Goal: Transaction & Acquisition: Purchase product/service

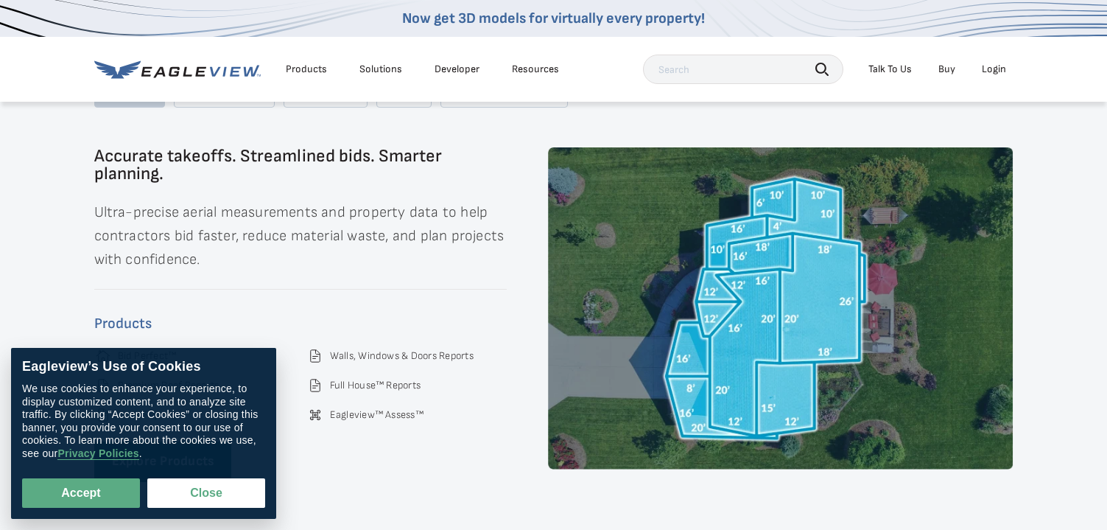
click at [784, 305] on img at bounding box center [780, 308] width 465 height 322
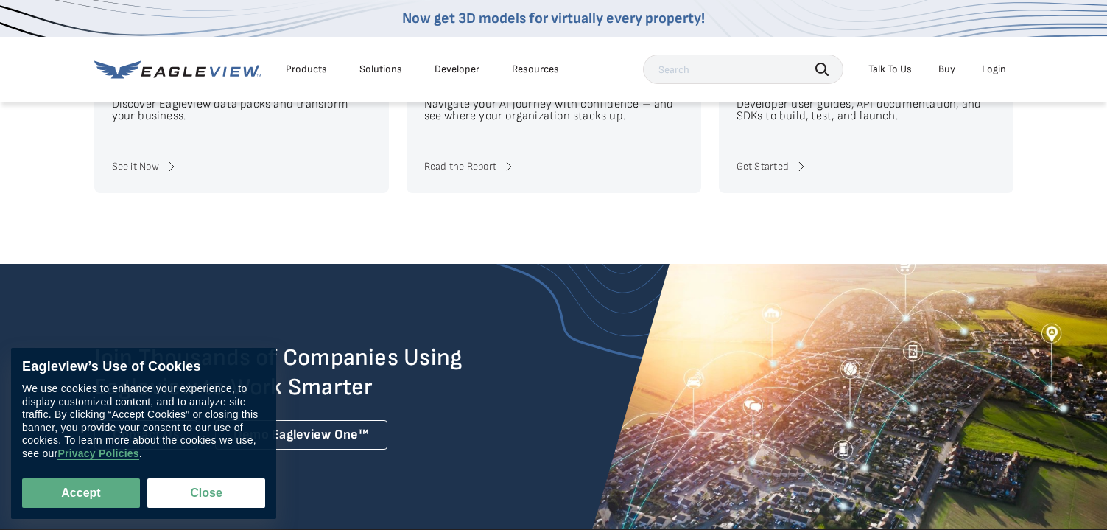
scroll to position [3408, 0]
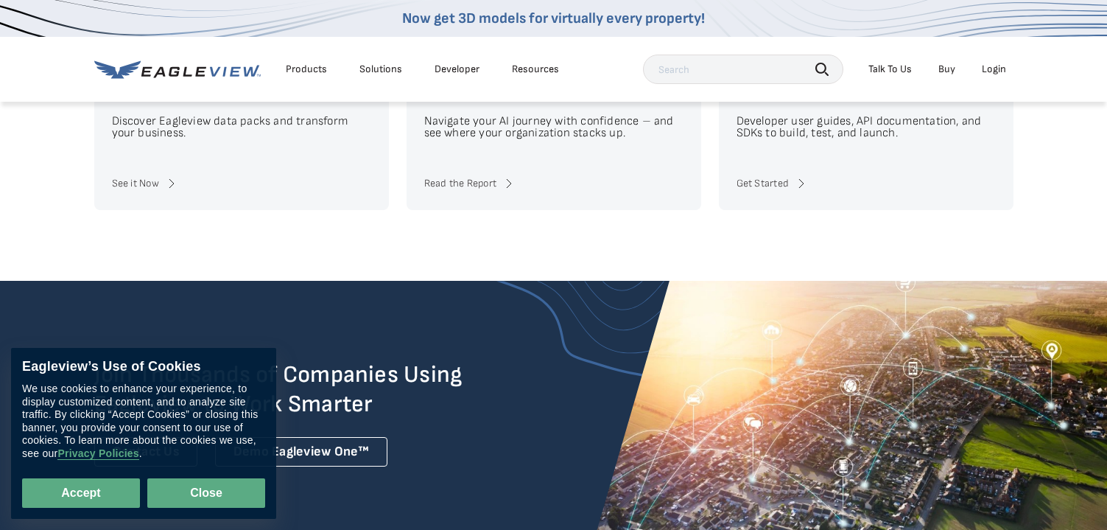
click at [228, 495] on button "Close" at bounding box center [206, 492] width 118 height 29
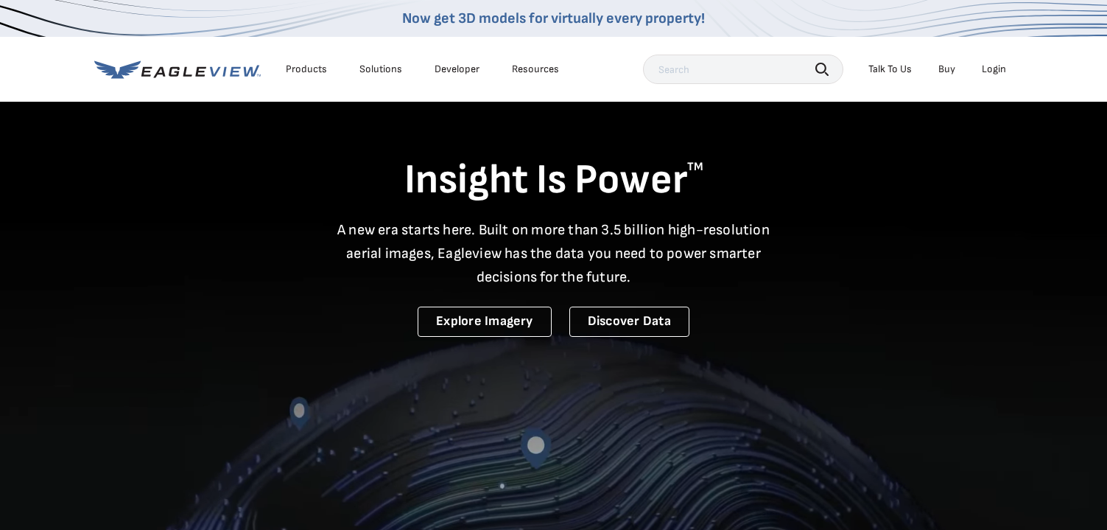
scroll to position [0, 0]
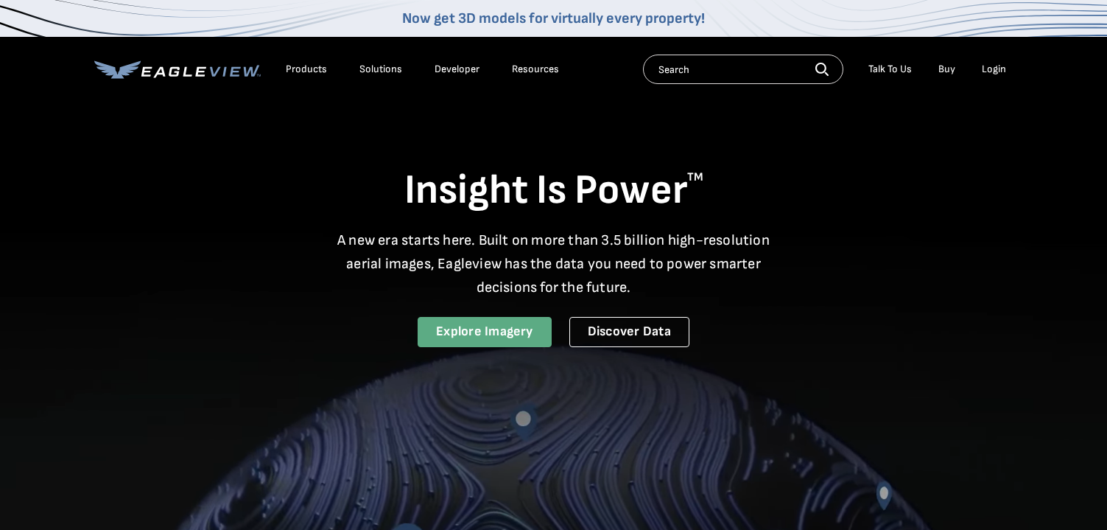
click at [516, 335] on link "Explore Imagery" at bounding box center [485, 332] width 134 height 30
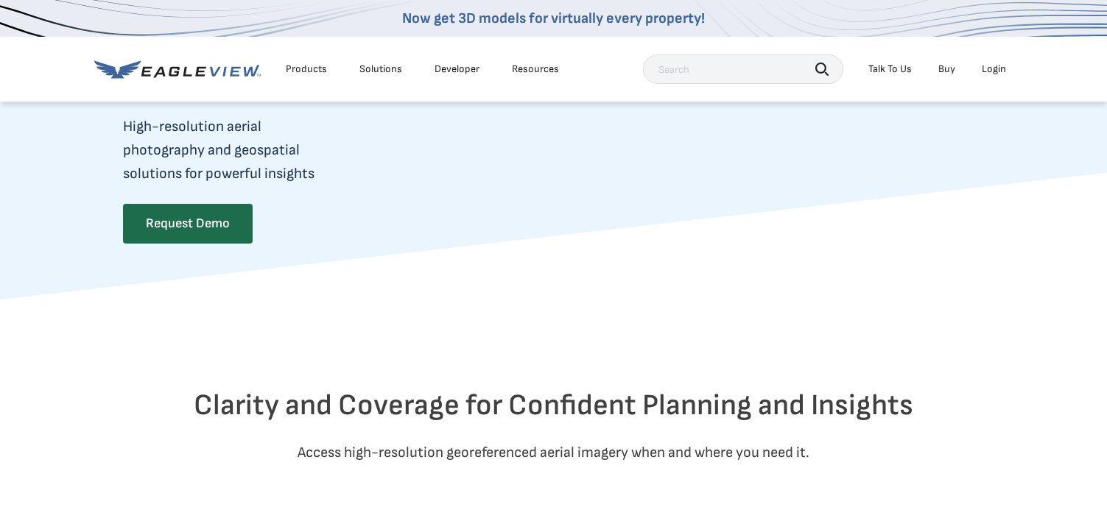
scroll to position [368, 0]
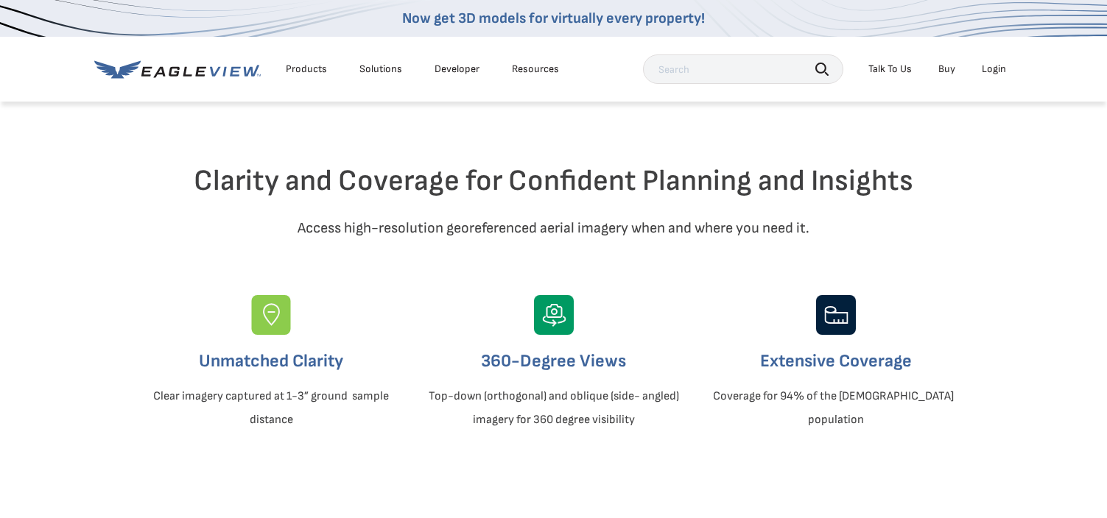
click at [952, 74] on link "Buy" at bounding box center [946, 69] width 17 height 13
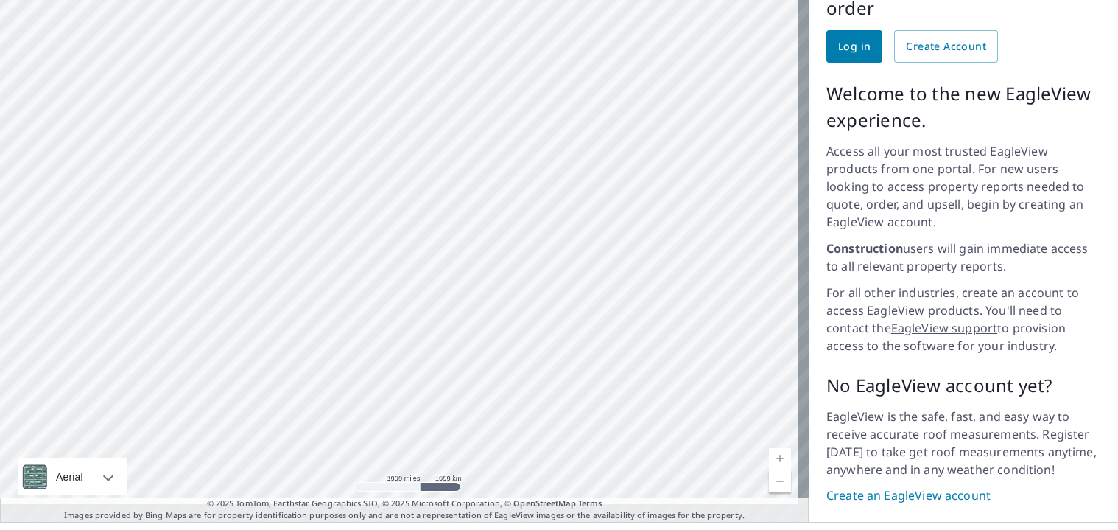
scroll to position [172, 0]
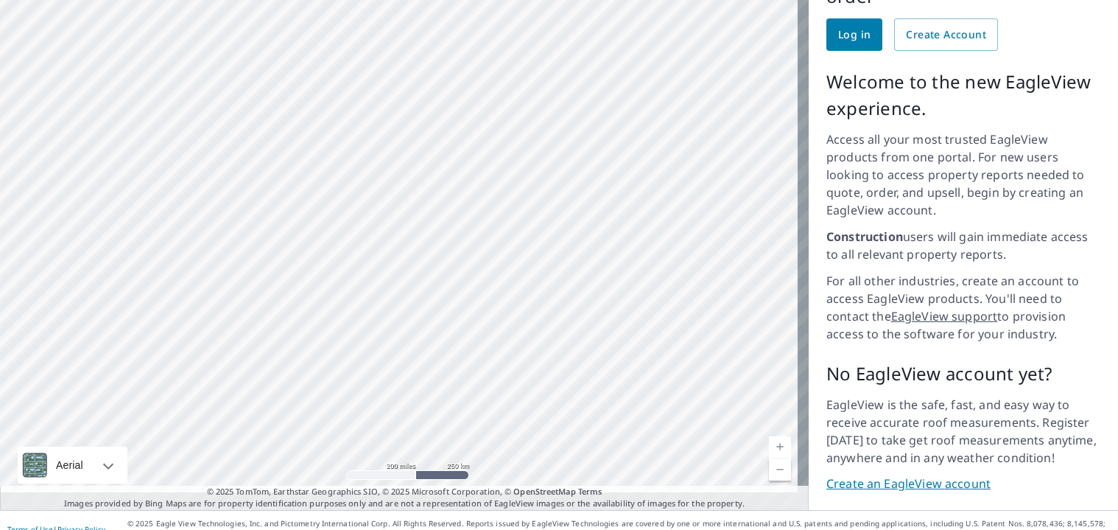
drag, startPoint x: 328, startPoint y: 122, endPoint x: 409, endPoint y: 363, distance: 254.1
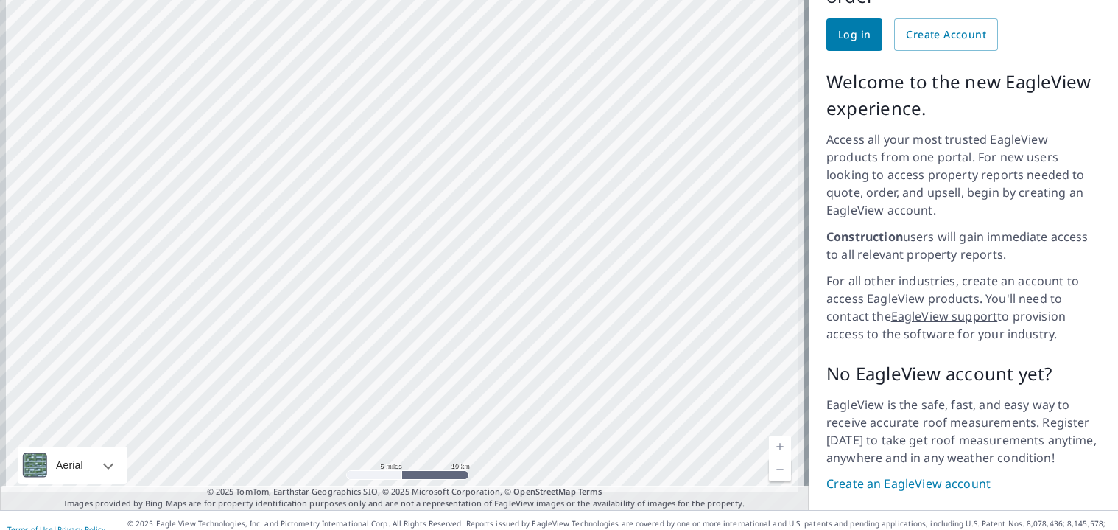
drag, startPoint x: 211, startPoint y: 365, endPoint x: 398, endPoint y: 255, distance: 217.3
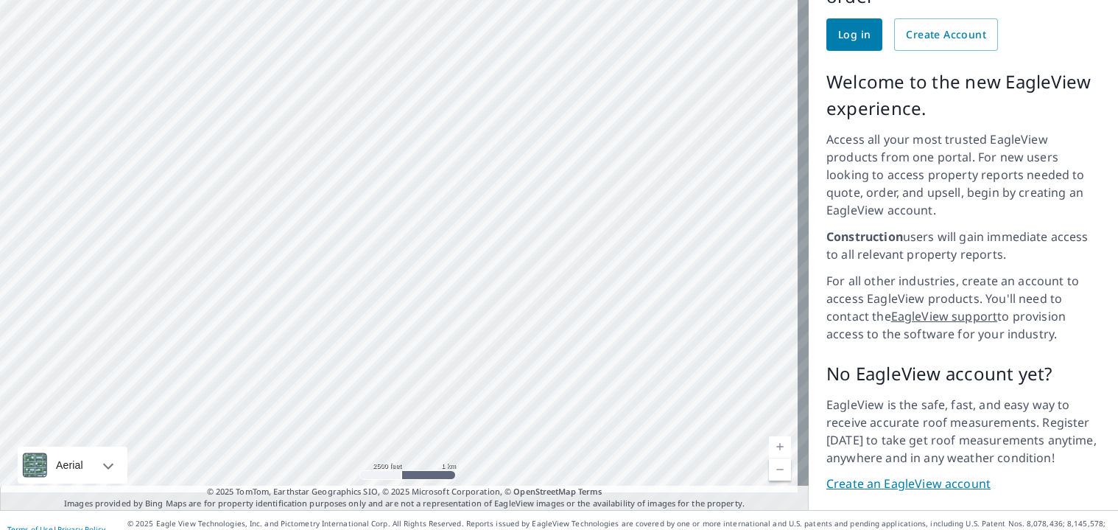
drag, startPoint x: 177, startPoint y: 306, endPoint x: 393, endPoint y: 259, distance: 221.8
click at [334, 219] on div at bounding box center [404, 224] width 809 height 571
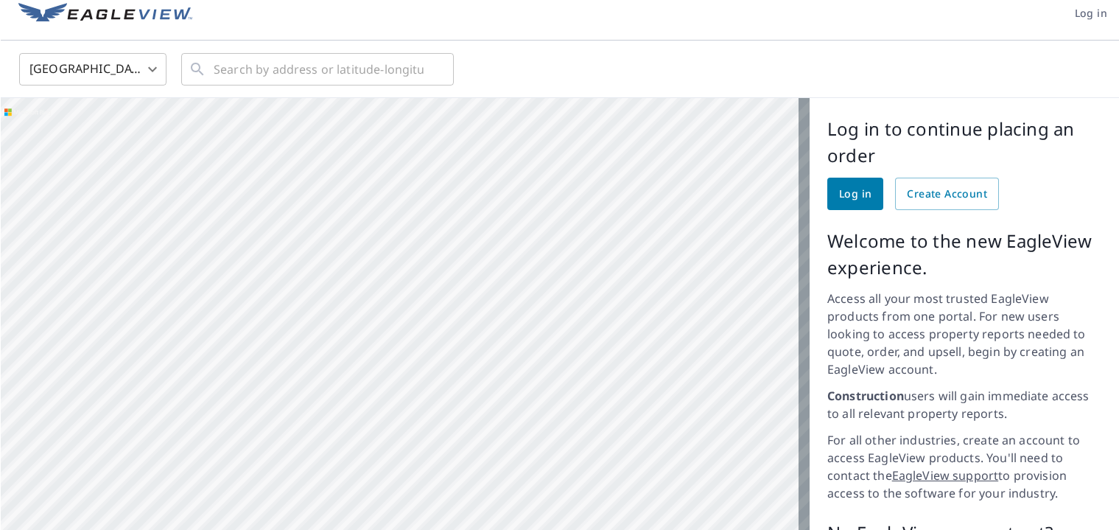
scroll to position [0, 0]
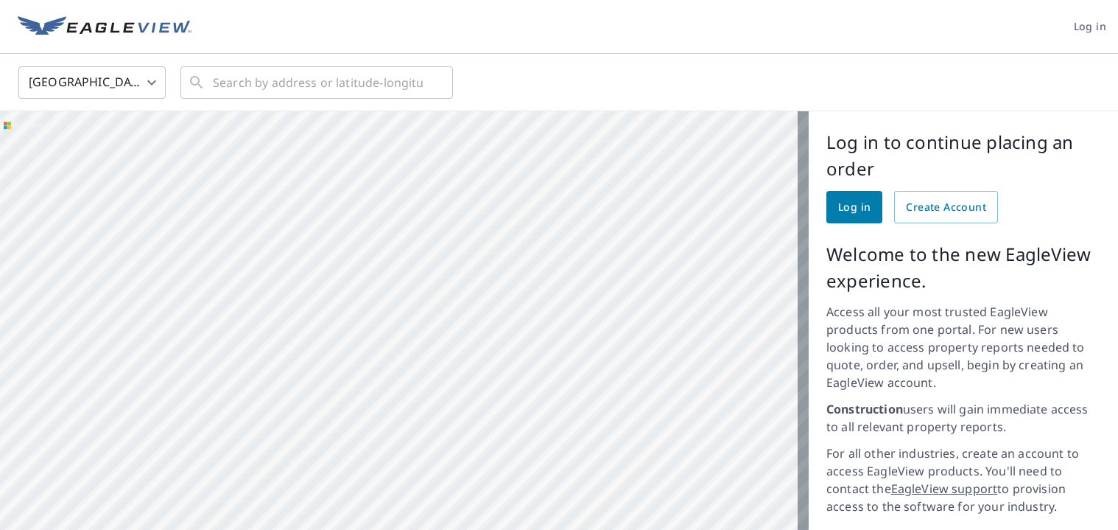
click at [158, 91] on body "Log in United States US ​ ​ Aerial Road A standard road map Aerial A detailed l…" at bounding box center [559, 265] width 1118 height 530
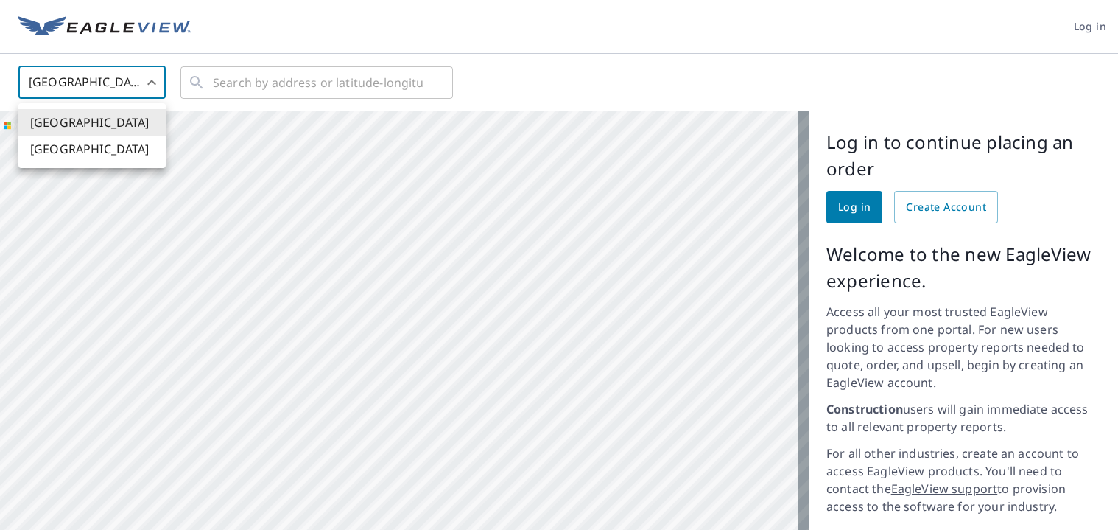
click at [118, 155] on li "[GEOGRAPHIC_DATA]" at bounding box center [91, 149] width 147 height 27
type input "CA"
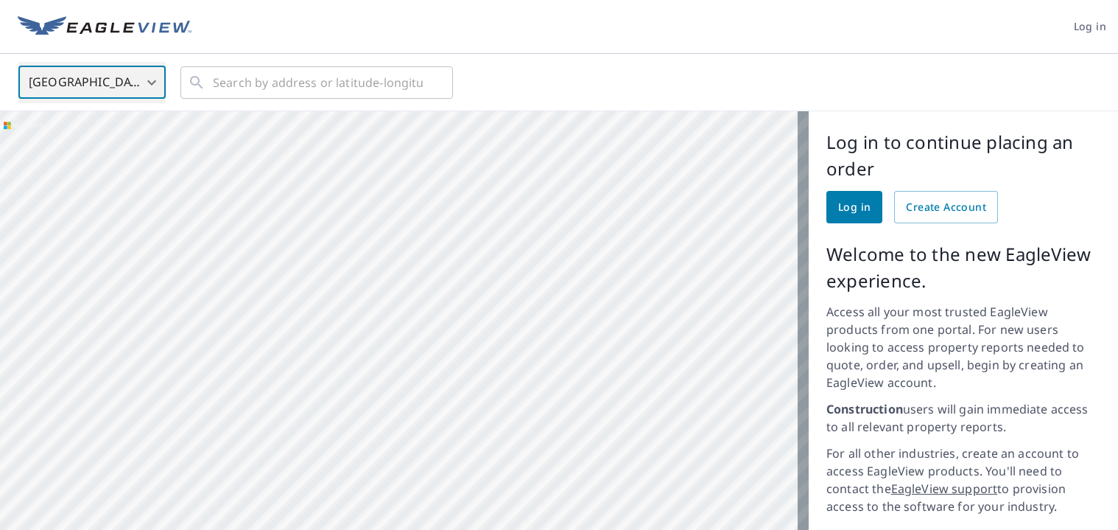
drag, startPoint x: 549, startPoint y: 172, endPoint x: 454, endPoint y: 378, distance: 226.7
drag, startPoint x: 677, startPoint y: 225, endPoint x: 231, endPoint y: 591, distance: 576.2
click at [407, 343] on div at bounding box center [404, 396] width 809 height 571
drag, startPoint x: 572, startPoint y: 183, endPoint x: 460, endPoint y: 532, distance: 365.7
click at [460, 529] on html "Log in Canada CA ​ ​ Aerial Road A standard road map Aerial A detailed look fro…" at bounding box center [559, 265] width 1118 height 530
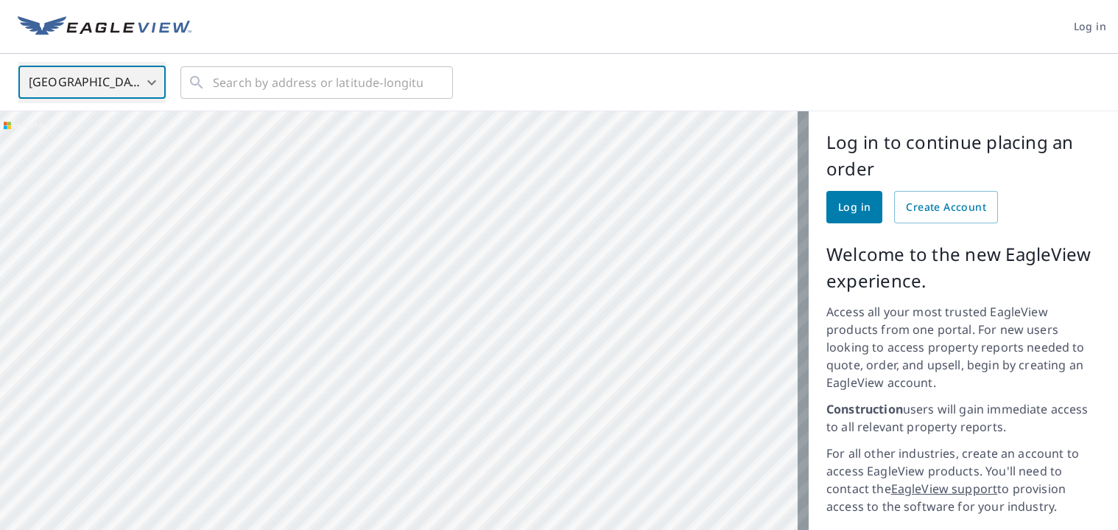
click at [493, 446] on div at bounding box center [404, 396] width 809 height 571
drag, startPoint x: 567, startPoint y: 266, endPoint x: 415, endPoint y: 435, distance: 227.4
click at [415, 435] on div at bounding box center [404, 396] width 809 height 571
click at [482, 393] on div at bounding box center [404, 396] width 809 height 571
click at [457, 313] on div at bounding box center [404, 396] width 809 height 571
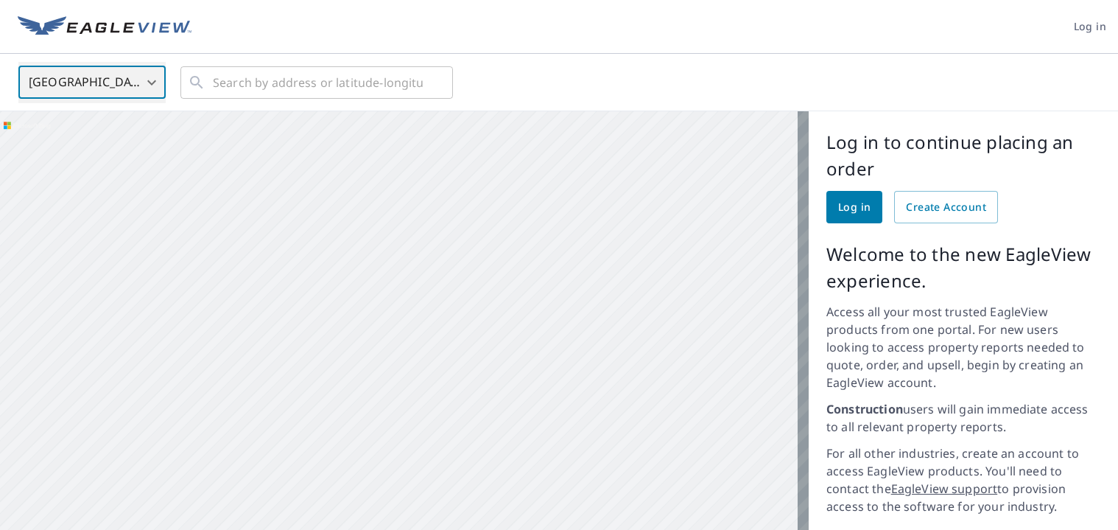
drag, startPoint x: 501, startPoint y: 197, endPoint x: 520, endPoint y: 363, distance: 167.5
click at [520, 363] on div at bounding box center [404, 396] width 809 height 571
drag, startPoint x: 531, startPoint y: 377, endPoint x: 533, endPoint y: 395, distance: 17.8
click at [533, 395] on div at bounding box center [404, 396] width 809 height 571
drag, startPoint x: 519, startPoint y: 442, endPoint x: 401, endPoint y: 224, distance: 248.2
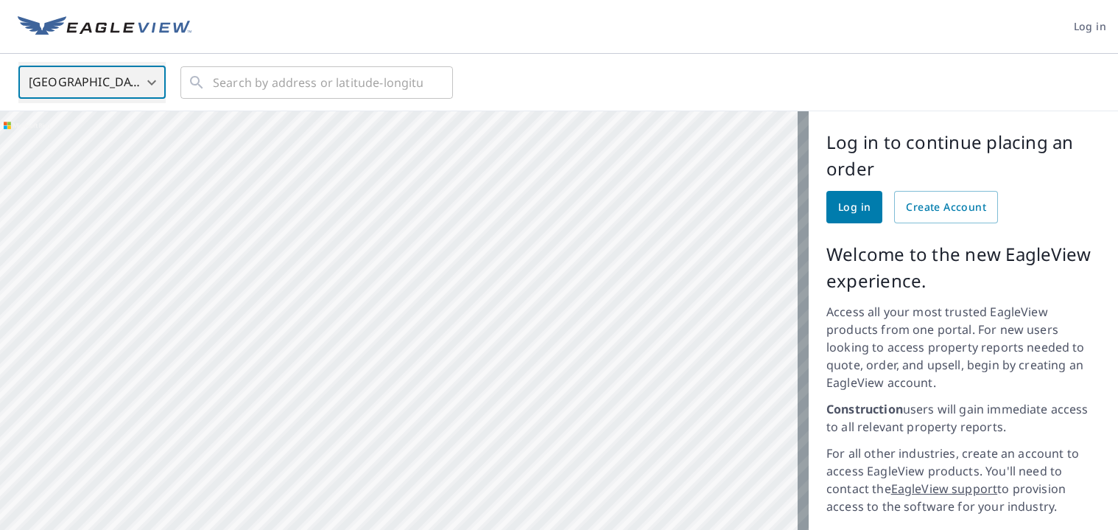
drag, startPoint x: 650, startPoint y: 416, endPoint x: 124, endPoint y: 423, distance: 525.9
click at [125, 423] on div at bounding box center [404, 396] width 809 height 571
drag, startPoint x: 484, startPoint y: 407, endPoint x: 203, endPoint y: 372, distance: 282.7
click at [236, 379] on div at bounding box center [404, 396] width 809 height 571
drag, startPoint x: 248, startPoint y: 394, endPoint x: 362, endPoint y: 390, distance: 113.5
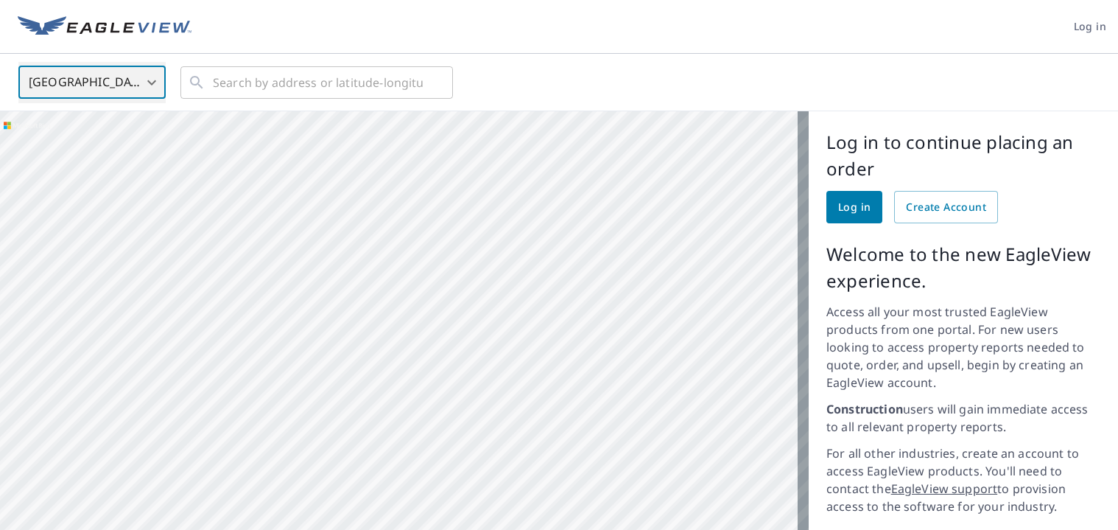
click at [215, 391] on div at bounding box center [404, 396] width 809 height 571
drag, startPoint x: 566, startPoint y: 398, endPoint x: 413, endPoint y: 387, distance: 153.6
click at [327, 387] on div at bounding box center [404, 396] width 809 height 571
drag, startPoint x: 616, startPoint y: 407, endPoint x: 199, endPoint y: 387, distance: 417.3
click at [155, 389] on div at bounding box center [404, 396] width 809 height 571
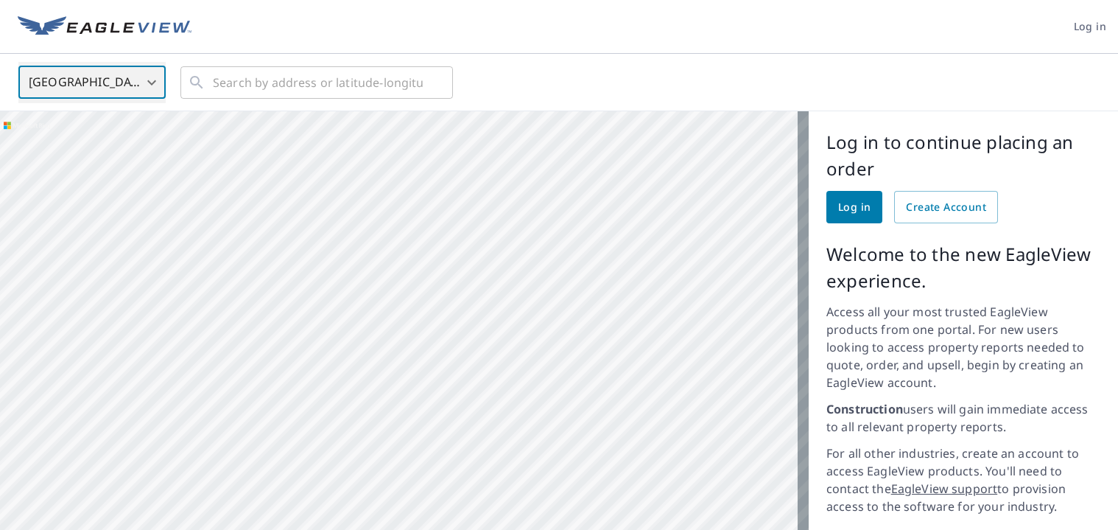
drag, startPoint x: 707, startPoint y: 433, endPoint x: -21, endPoint y: 368, distance: 730.6
click at [0, 368] on html "Log in Canada CA ​ ​ Aerial Road A standard road map Aerial A detailed look fro…" at bounding box center [559, 265] width 1118 height 530
click at [122, 491] on div at bounding box center [404, 396] width 809 height 571
drag, startPoint x: 557, startPoint y: 409, endPoint x: 255, endPoint y: 406, distance: 302.0
click at [262, 406] on div at bounding box center [404, 396] width 809 height 571
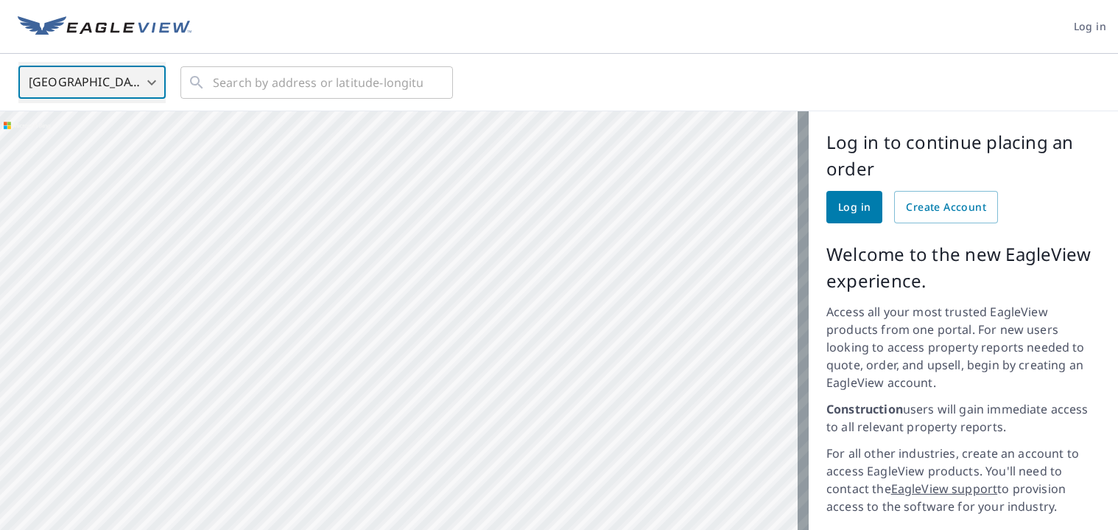
drag, startPoint x: 687, startPoint y: 426, endPoint x: 303, endPoint y: 410, distance: 384.1
click at [303, 410] on div at bounding box center [404, 396] width 809 height 571
drag, startPoint x: 372, startPoint y: 427, endPoint x: 113, endPoint y: 402, distance: 260.5
click at [110, 404] on div at bounding box center [404, 396] width 809 height 571
drag, startPoint x: 539, startPoint y: 422, endPoint x: 183, endPoint y: 424, distance: 356.5
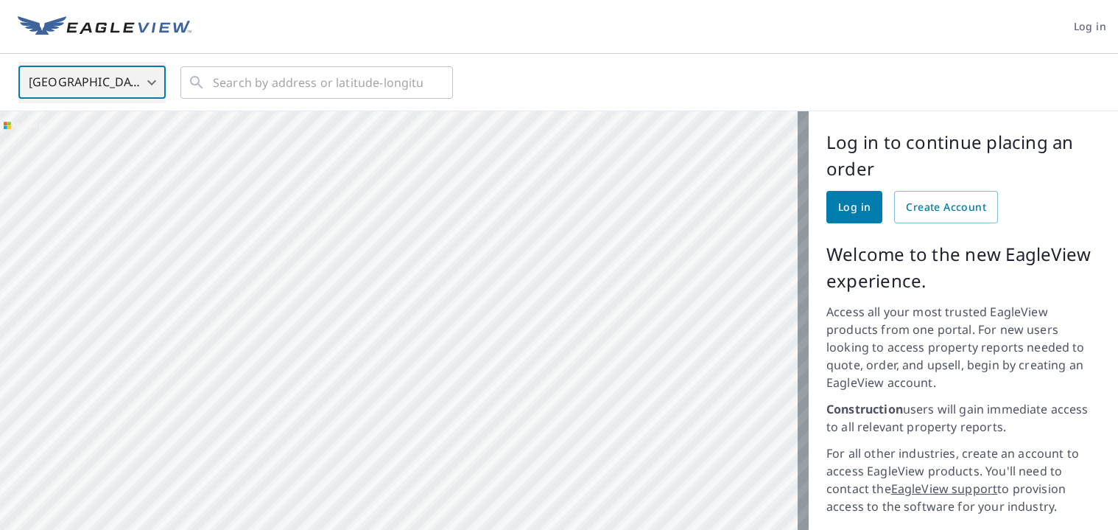
click at [181, 424] on div at bounding box center [404, 396] width 809 height 571
drag, startPoint x: 724, startPoint y: 463, endPoint x: 245, endPoint y: 436, distance: 480.2
click at [245, 436] on div at bounding box center [404, 396] width 809 height 571
drag, startPoint x: 616, startPoint y: 463, endPoint x: 348, endPoint y: 499, distance: 271.2
click at [348, 499] on div at bounding box center [404, 396] width 809 height 571
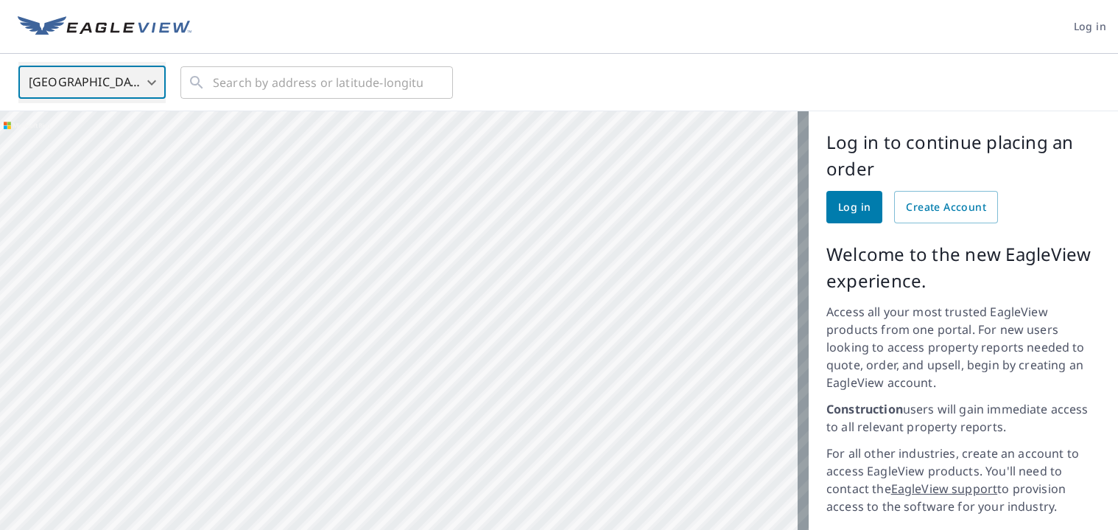
drag, startPoint x: 686, startPoint y: 397, endPoint x: 390, endPoint y: 430, distance: 298.7
click at [390, 430] on div at bounding box center [404, 396] width 809 height 571
drag, startPoint x: 492, startPoint y: 402, endPoint x: 281, endPoint y: 380, distance: 211.8
click at [272, 381] on div at bounding box center [404, 396] width 809 height 571
drag, startPoint x: 625, startPoint y: 389, endPoint x: 337, endPoint y: 392, distance: 288.0
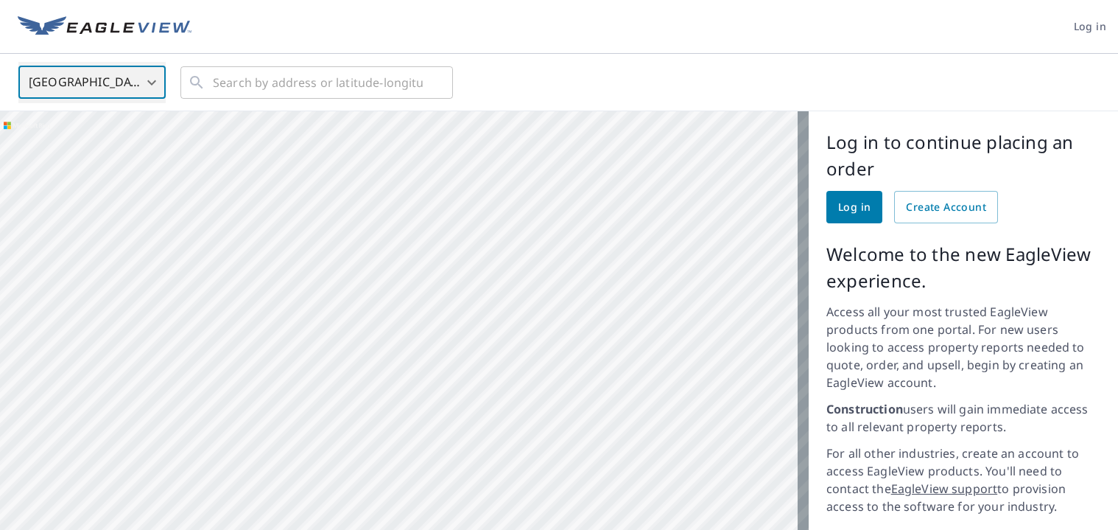
click at [337, 392] on div at bounding box center [404, 396] width 809 height 571
click at [35, 362] on div at bounding box center [404, 396] width 809 height 571
drag, startPoint x: 215, startPoint y: 418, endPoint x: 146, endPoint y: 415, distance: 69.3
click at [146, 415] on div at bounding box center [404, 396] width 809 height 571
drag, startPoint x: 275, startPoint y: 454, endPoint x: 183, endPoint y: 454, distance: 92.1
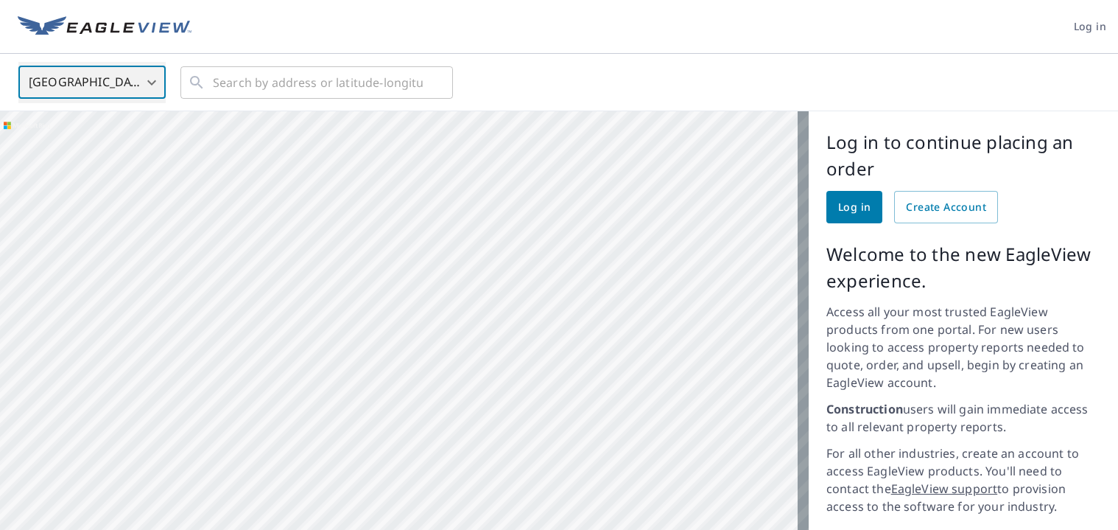
click at [183, 454] on div at bounding box center [404, 396] width 809 height 571
drag, startPoint x: 283, startPoint y: 479, endPoint x: 107, endPoint y: 472, distance: 176.2
click at [107, 472] on div at bounding box center [404, 396] width 809 height 571
drag, startPoint x: 729, startPoint y: 477, endPoint x: 415, endPoint y: 421, distance: 318.7
click at [0, 421] on html "Log in Canada CA ​ ​ Aerial Road A standard road map Aerial A detailed look fro…" at bounding box center [559, 265] width 1118 height 530
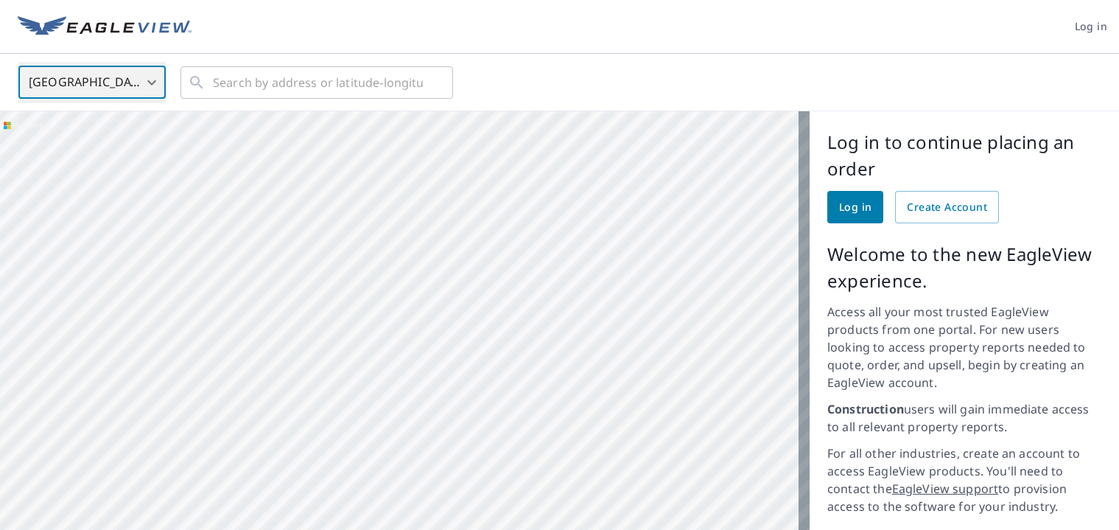
click at [382, 457] on div at bounding box center [404, 396] width 809 height 571
click at [476, 391] on div at bounding box center [404, 396] width 809 height 571
drag, startPoint x: 401, startPoint y: 437, endPoint x: 432, endPoint y: 339, distance: 102.9
click at [432, 339] on div at bounding box center [404, 396] width 809 height 571
drag, startPoint x: 492, startPoint y: 261, endPoint x: 479, endPoint y: 394, distance: 133.2
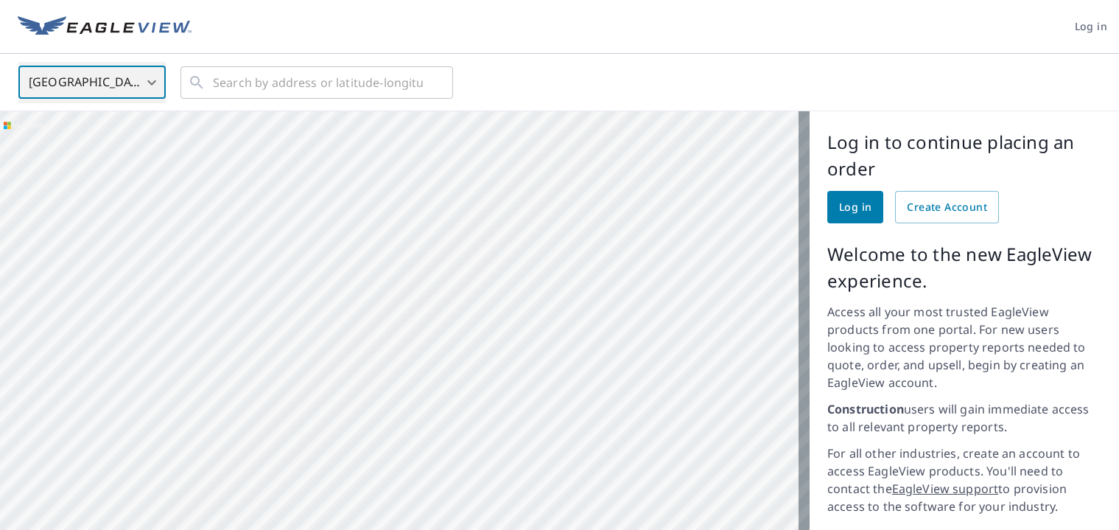
click at [479, 394] on div at bounding box center [404, 396] width 809 height 571
drag, startPoint x: 502, startPoint y: 372, endPoint x: 499, endPoint y: 276, distance: 95.8
click at [499, 276] on div at bounding box center [404, 396] width 809 height 571
click at [521, 342] on div at bounding box center [404, 396] width 809 height 571
